Goal: Check status

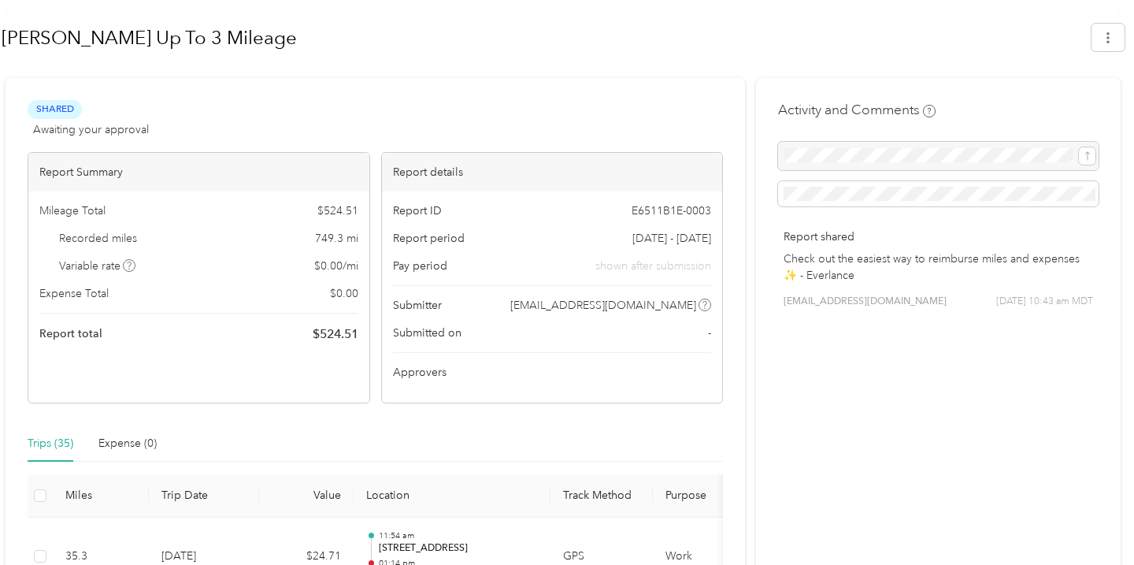
scroll to position [182, 0]
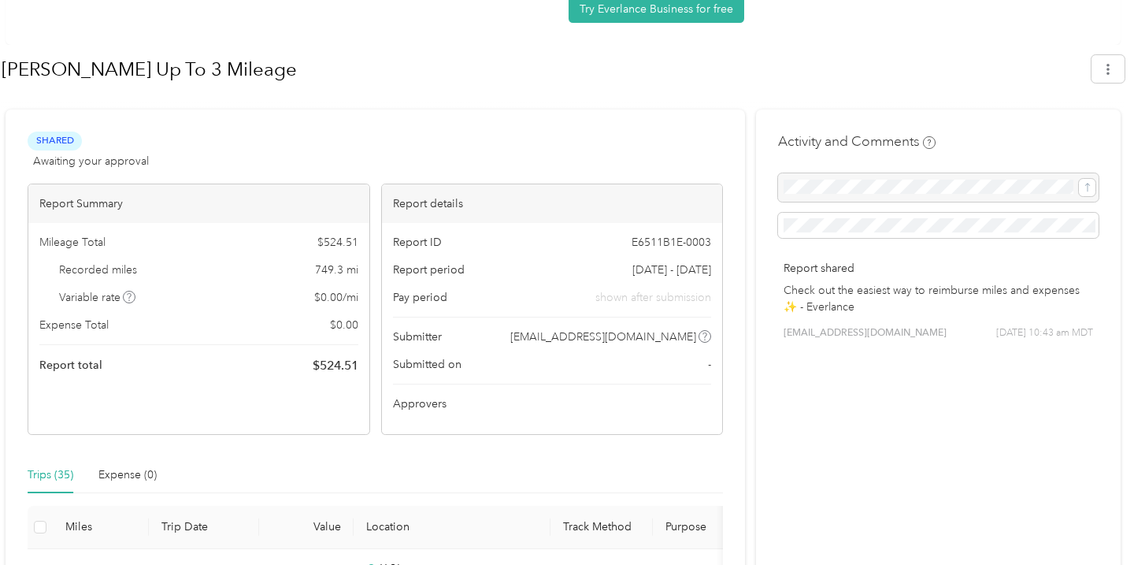
click at [46, 523] on th at bounding box center [40, 527] width 25 height 43
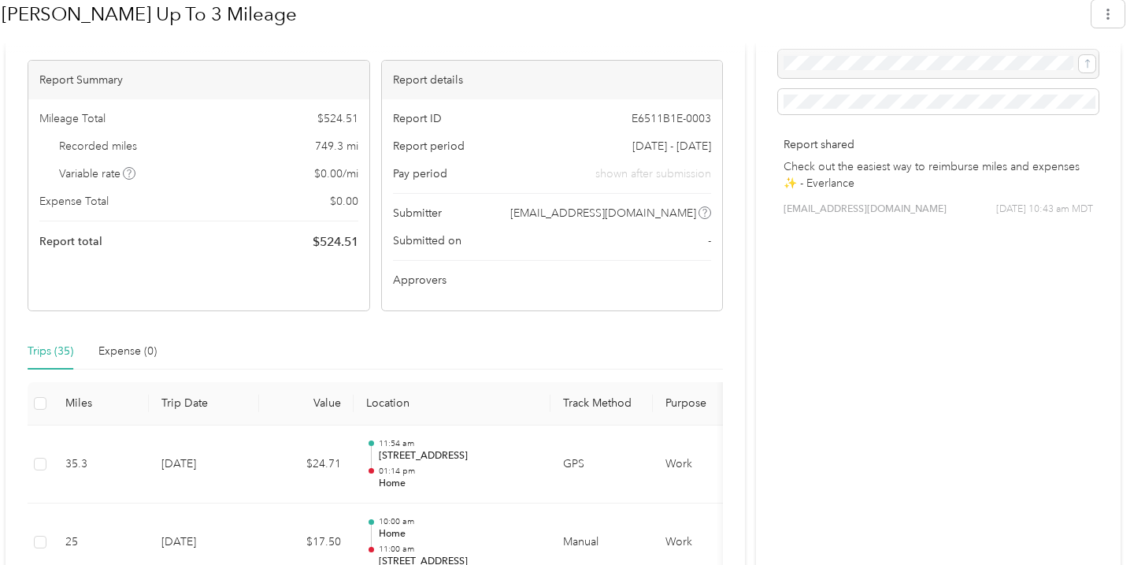
scroll to position [314, 0]
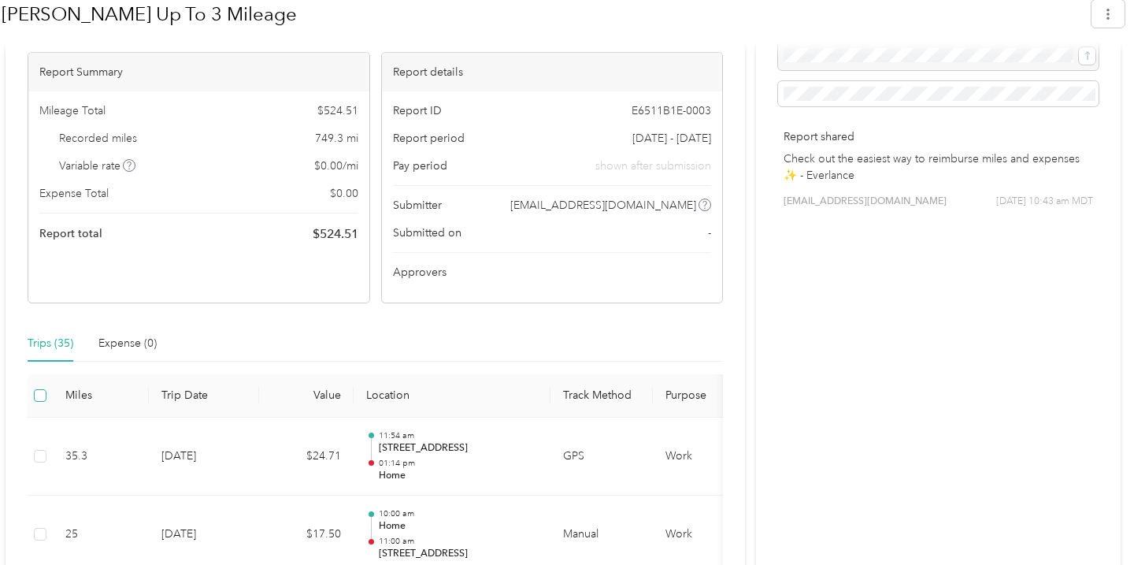
click at [36, 403] on label at bounding box center [40, 395] width 13 height 17
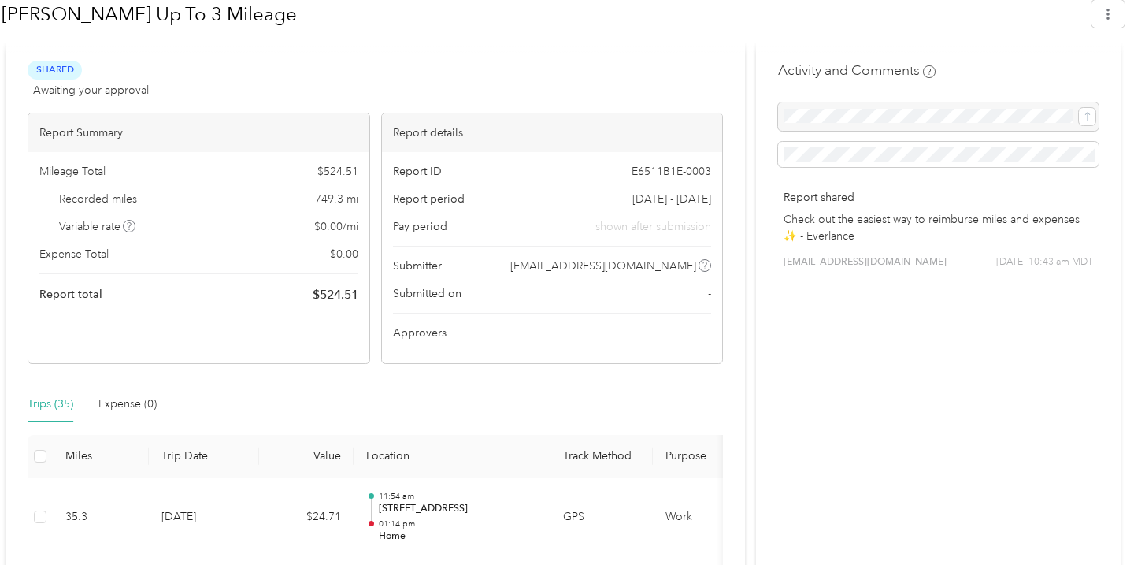
scroll to position [0, 0]
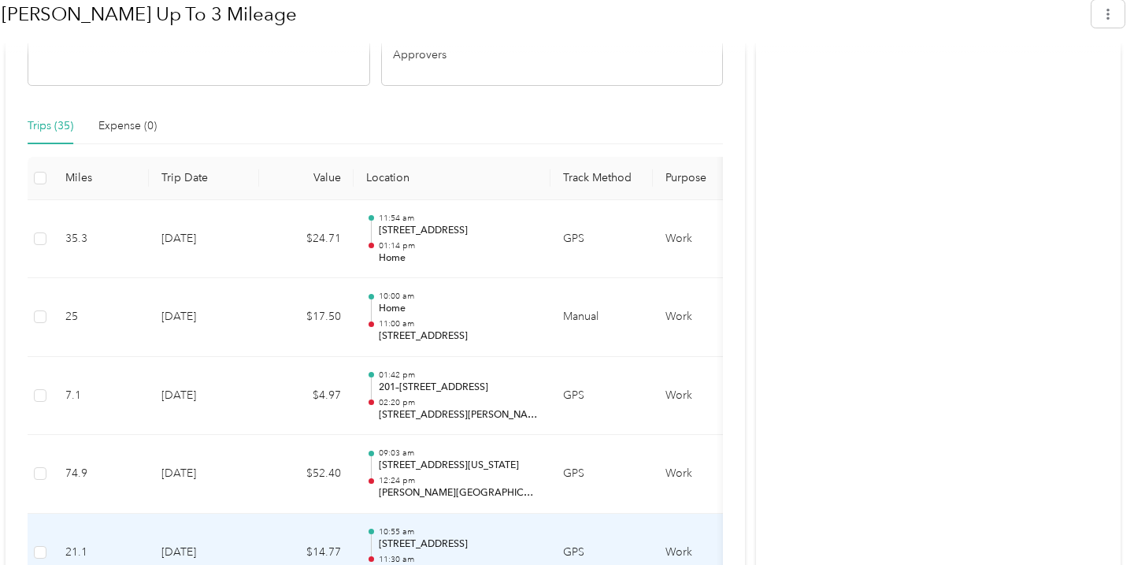
scroll to position [529, 0]
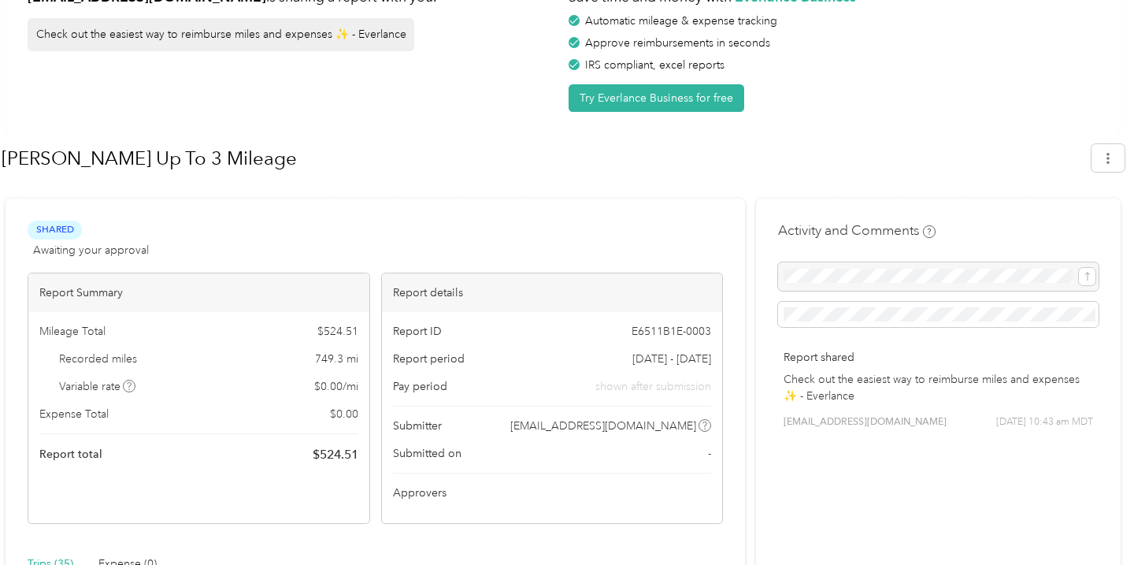
scroll to position [0, 0]
